Goal: Task Accomplishment & Management: Manage account settings

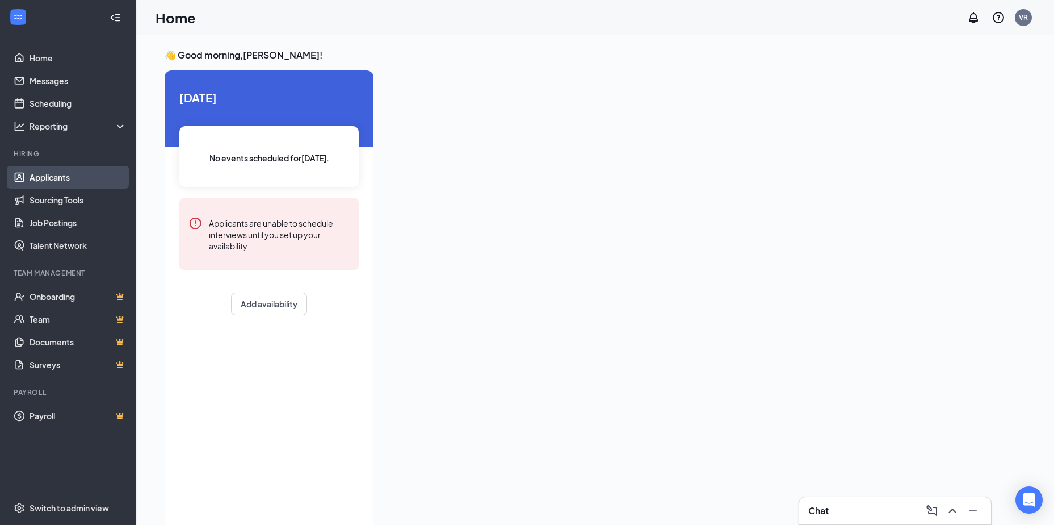
click at [64, 174] on link "Applicants" at bounding box center [78, 177] width 97 height 23
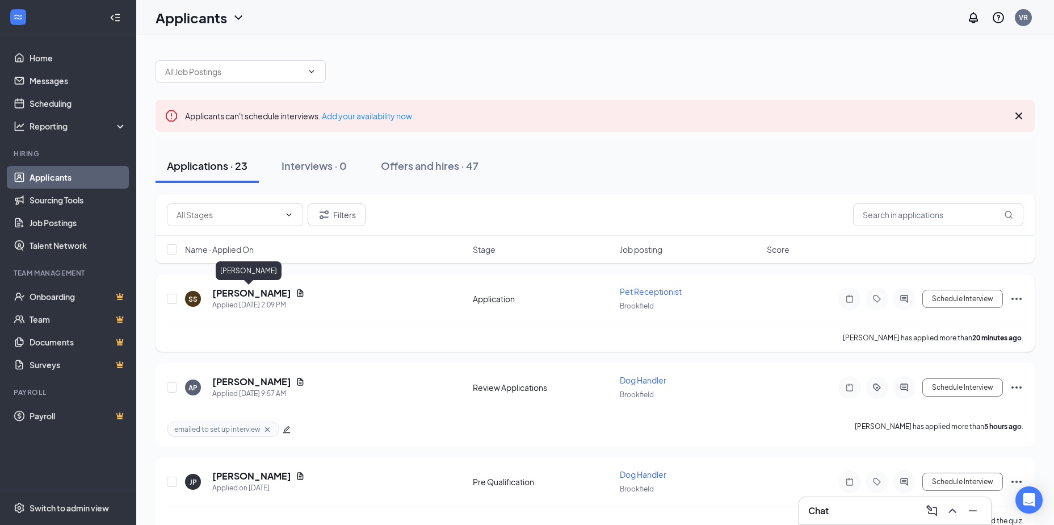
click at [263, 295] on h5 "[PERSON_NAME]" at bounding box center [251, 293] width 79 height 12
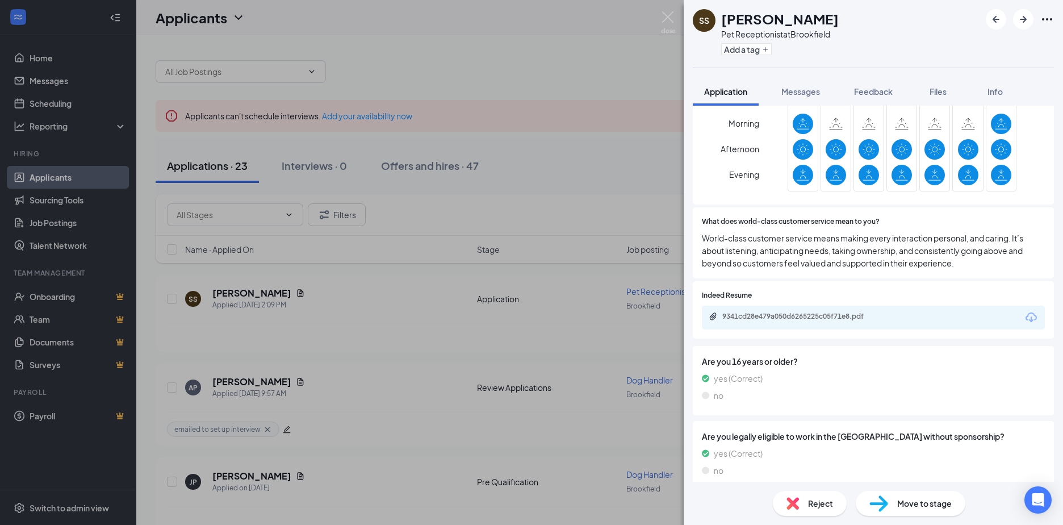
scroll to position [312, 0]
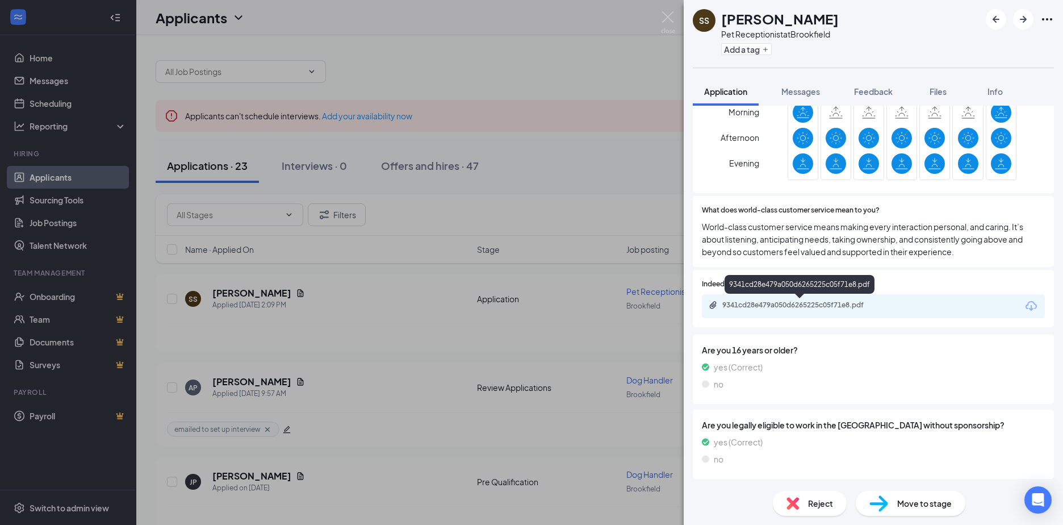
click at [840, 301] on div "9341cd28e479a050d6265225c05f71e8.pdf" at bounding box center [801, 304] width 159 height 9
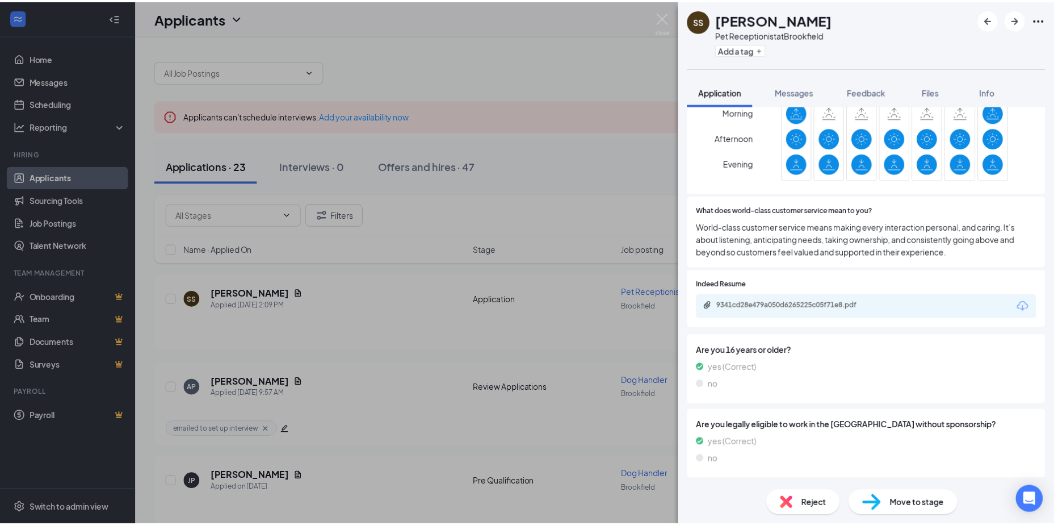
scroll to position [308, 0]
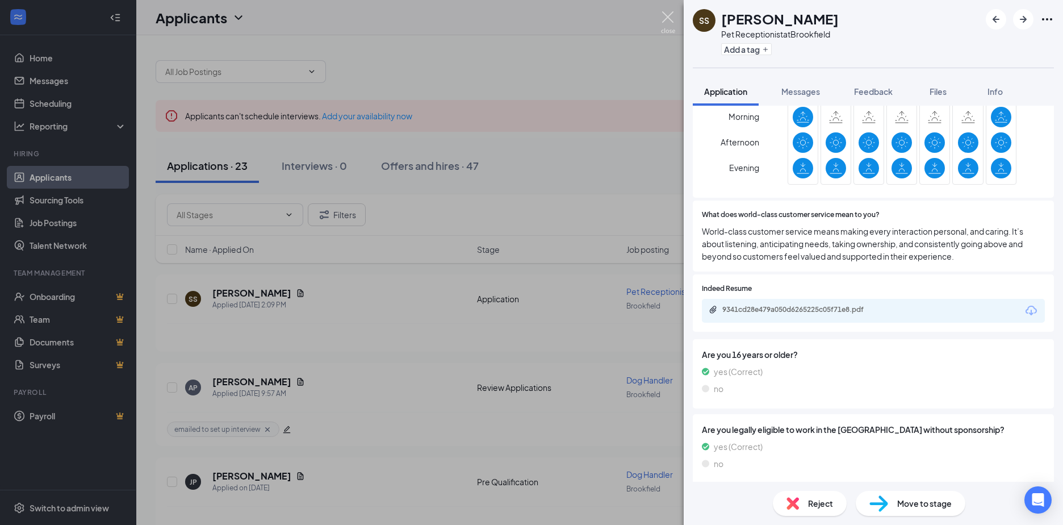
click at [671, 20] on img at bounding box center [668, 22] width 14 height 22
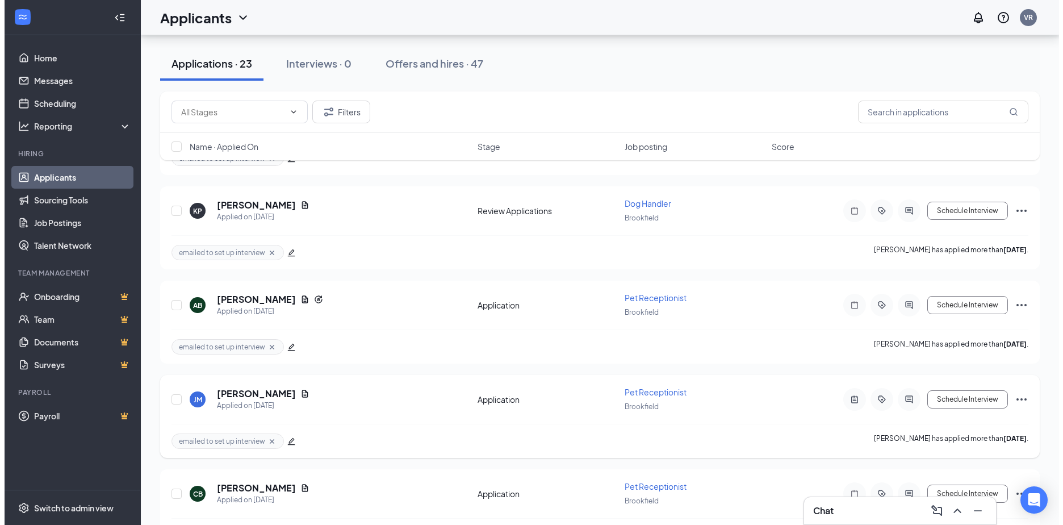
scroll to position [568, 0]
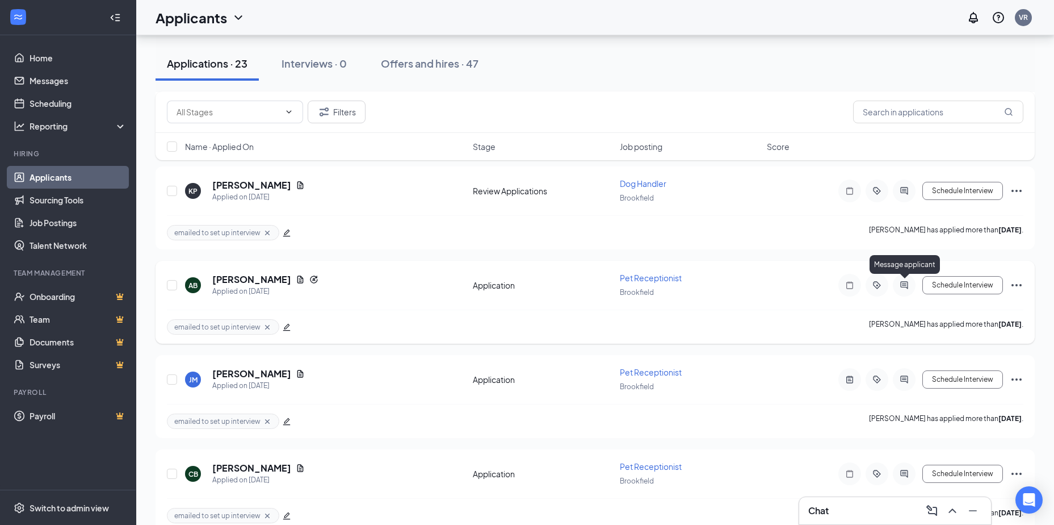
click at [904, 288] on icon "ActiveChat" at bounding box center [905, 284] width 14 height 9
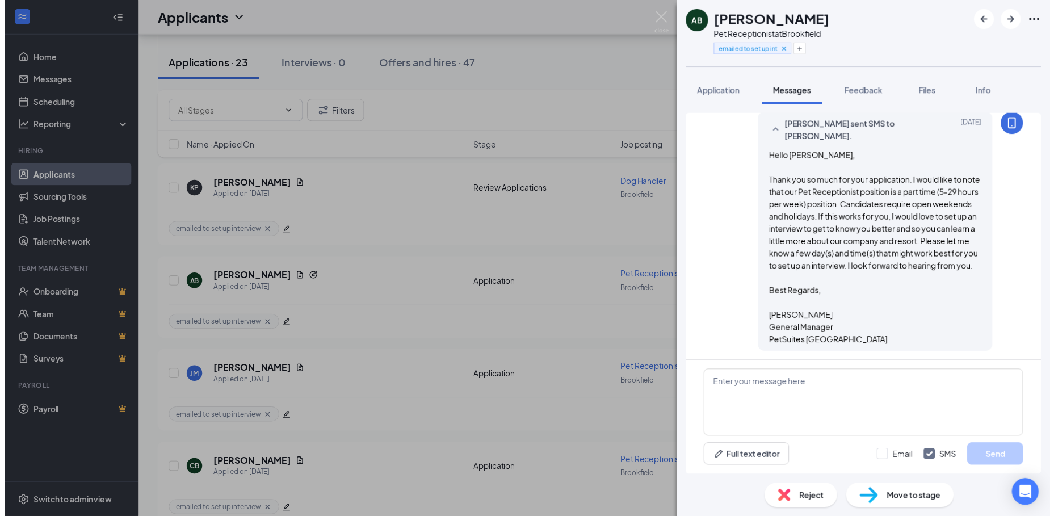
scroll to position [381, 0]
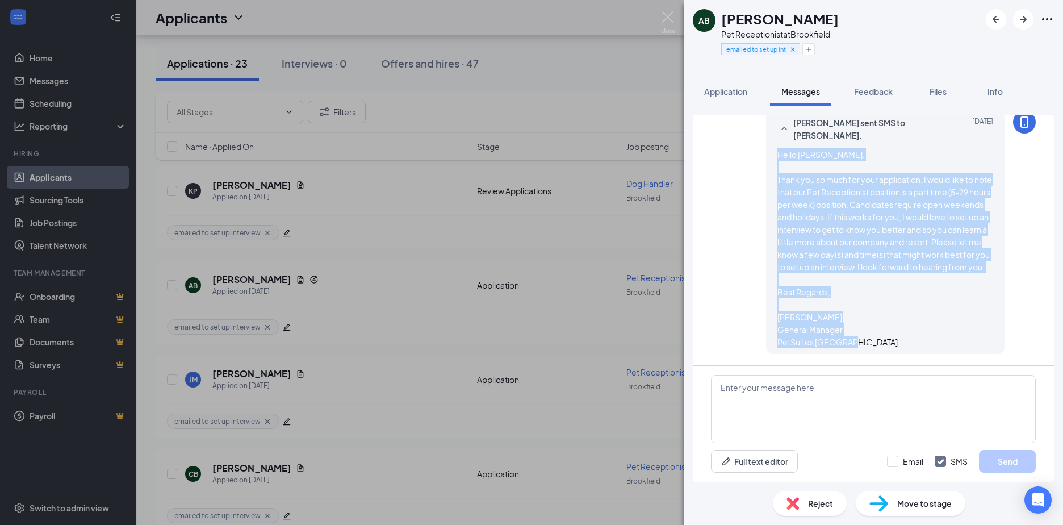
drag, startPoint x: 873, startPoint y: 340, endPoint x: 771, endPoint y: 137, distance: 226.2
click at [777, 148] on div "Hello [PERSON_NAME], Thank you so much for your application. I would like to no…" at bounding box center [885, 248] width 216 height 200
click at [669, 14] on img at bounding box center [668, 22] width 14 height 22
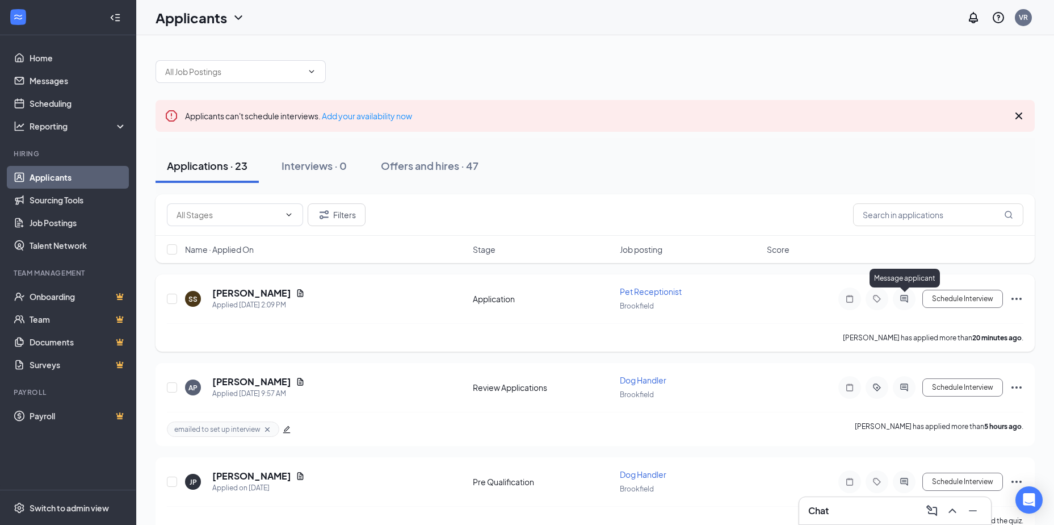
click at [902, 302] on icon "ActiveChat" at bounding box center [905, 298] width 14 height 9
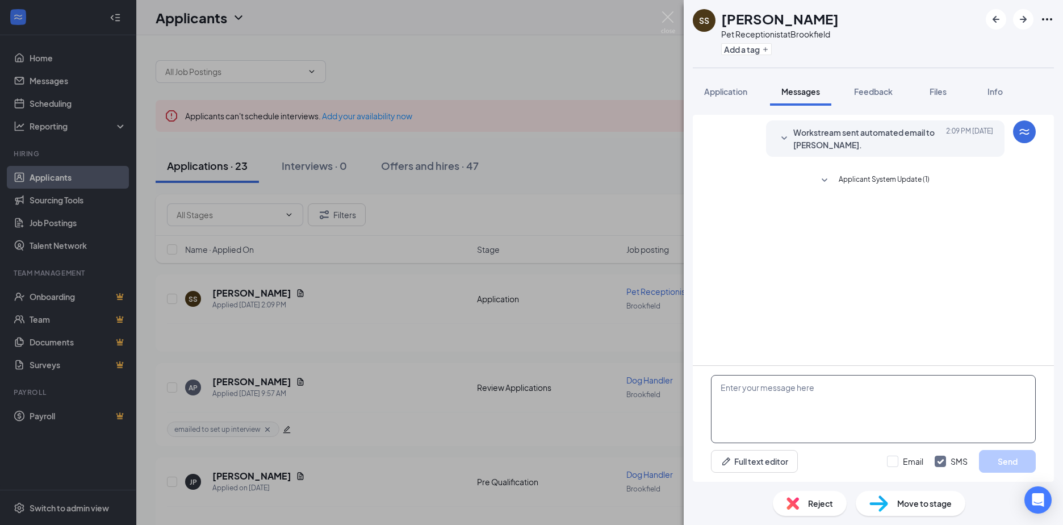
click at [716, 385] on textarea at bounding box center [873, 409] width 325 height 68
paste textarea "Hello [PERSON_NAME], Thank you so much for your application. I would like to no…"
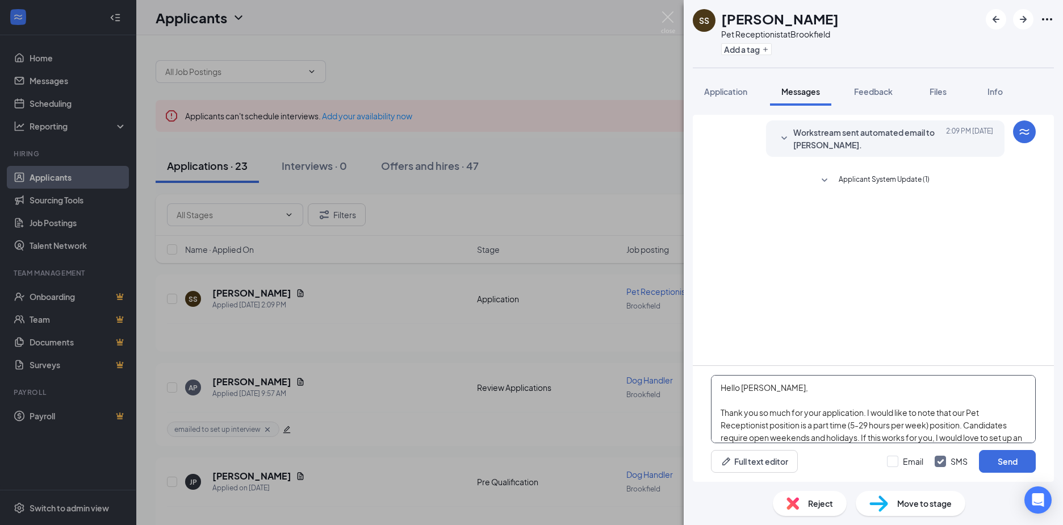
drag, startPoint x: 765, startPoint y: 387, endPoint x: 743, endPoint y: 388, distance: 22.2
click at [743, 388] on textarea "Hello [PERSON_NAME], Thank you so much for your application. I would like to no…" at bounding box center [873, 409] width 325 height 68
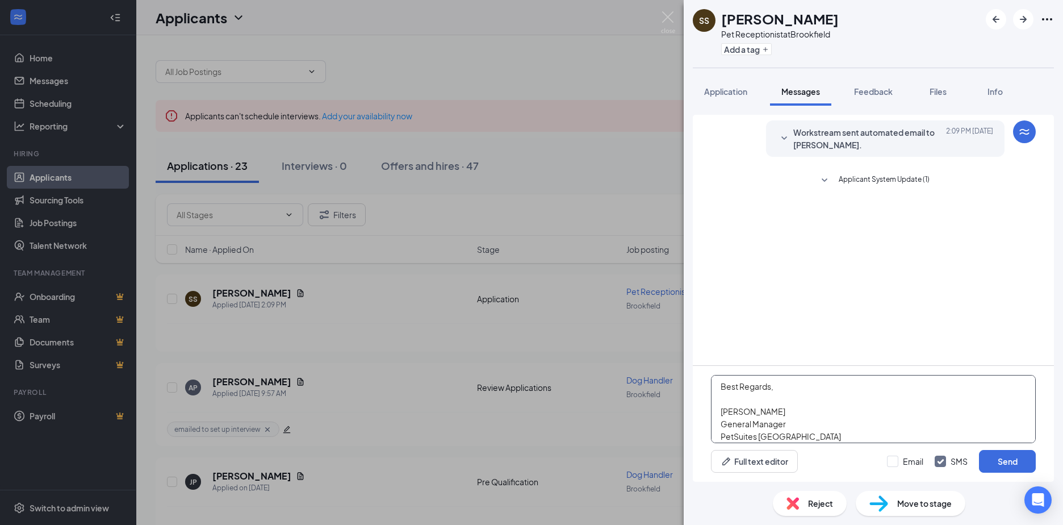
scroll to position [119, 0]
type textarea "Hello [PERSON_NAME], Thank you so much for your application. I would like to no…"
click at [890, 463] on input "Email" at bounding box center [905, 460] width 36 height 11
checkbox input "true"
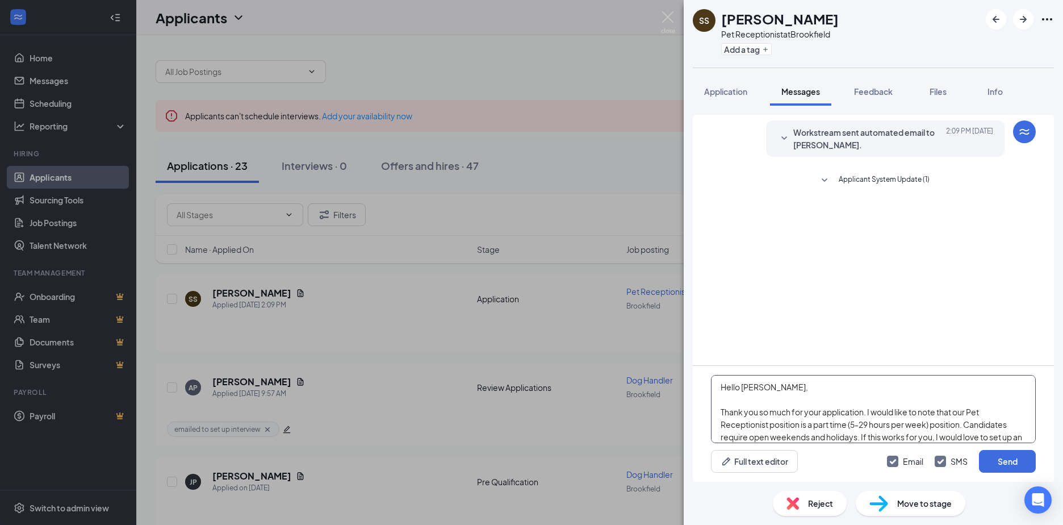
scroll to position [0, 0]
click at [1011, 458] on button "Send" at bounding box center [1007, 461] width 57 height 23
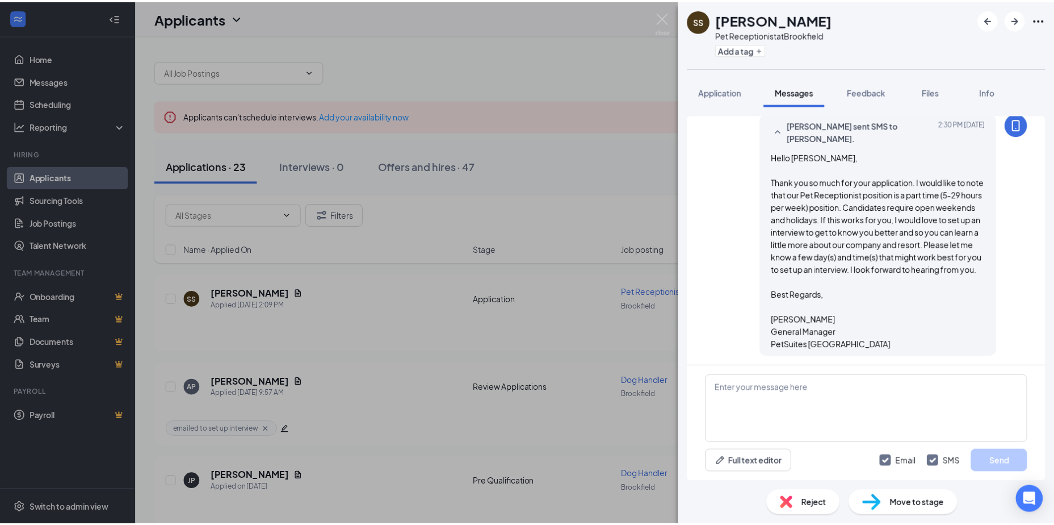
scroll to position [381, 0]
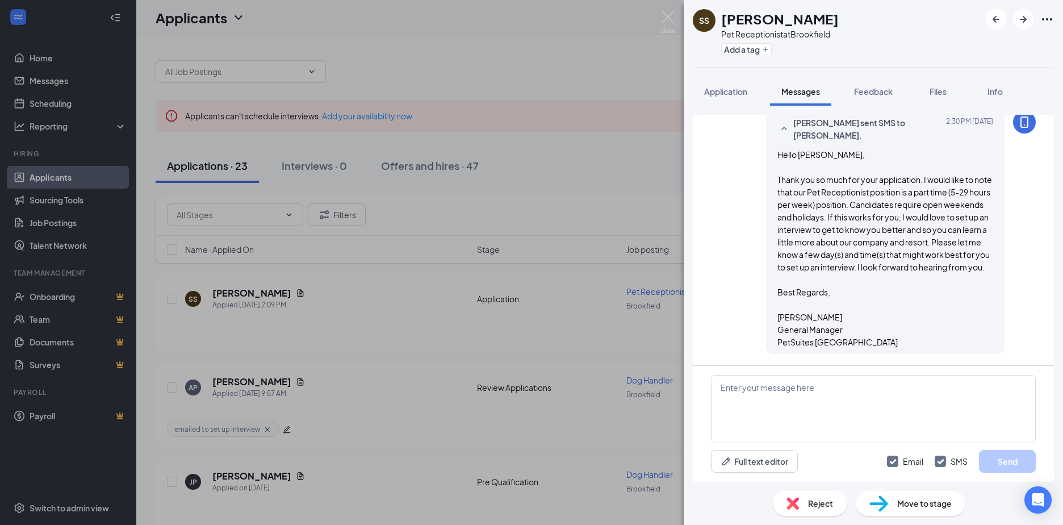
click at [760, 56] on div "Add a tag" at bounding box center [780, 49] width 118 height 19
click at [759, 50] on button "Add a tag" at bounding box center [746, 49] width 51 height 12
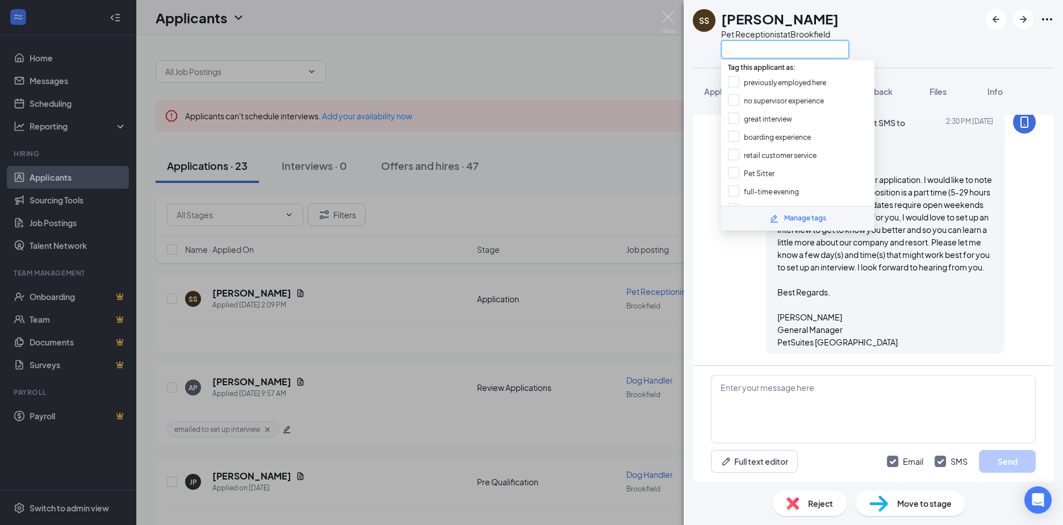
click at [759, 55] on input "text" at bounding box center [785, 49] width 128 height 18
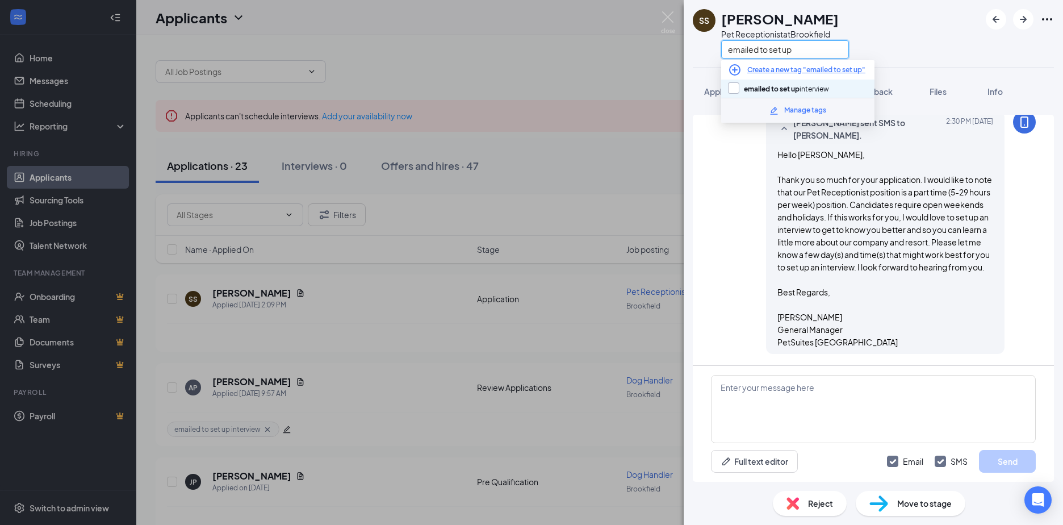
type input "emailed to set up"
click at [734, 84] on input "emailed to set up interview" at bounding box center [778, 88] width 101 height 12
checkbox input "true"
click at [879, 40] on div "SS [PERSON_NAME] Pet Receptionist at [GEOGRAPHIC_DATA] emailed to set up" at bounding box center [873, 34] width 379 height 68
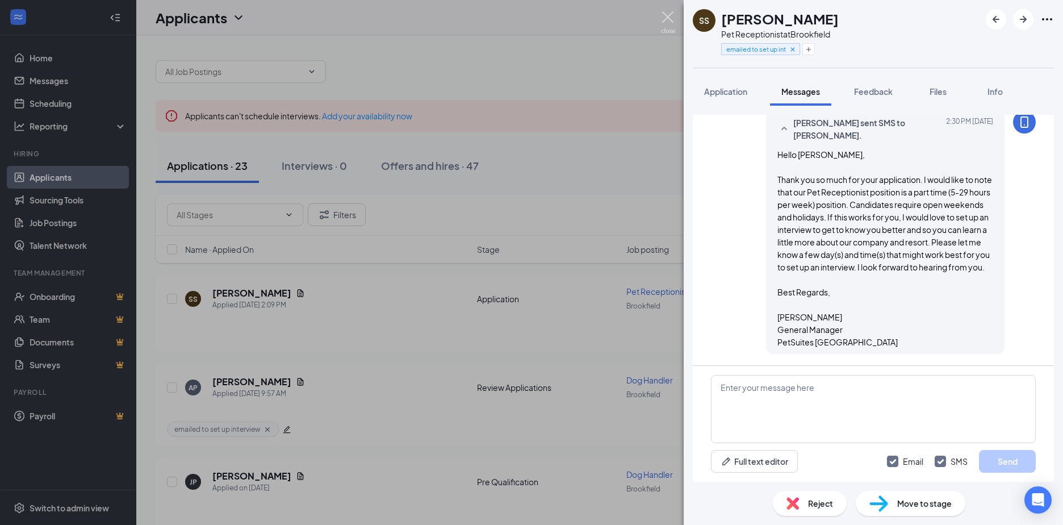
click at [672, 19] on img at bounding box center [668, 22] width 14 height 22
